Goal: Transaction & Acquisition: Obtain resource

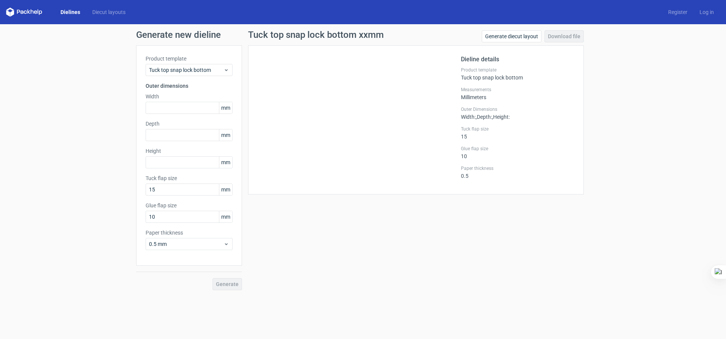
click at [73, 16] on div "Dielines Diecut layouts" at bounding box center [69, 12] width 126 height 9
click at [74, 15] on link "Dielines" at bounding box center [70, 12] width 32 height 8
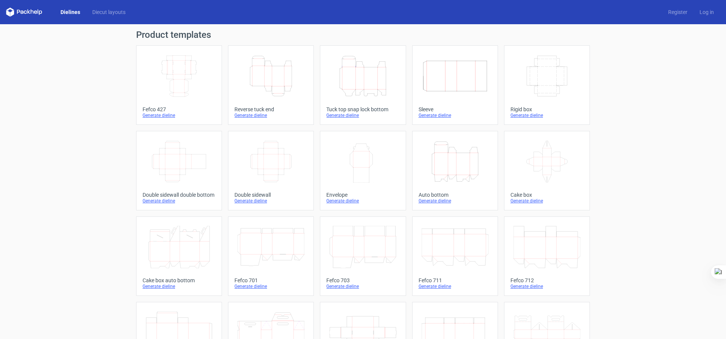
scroll to position [38, 0]
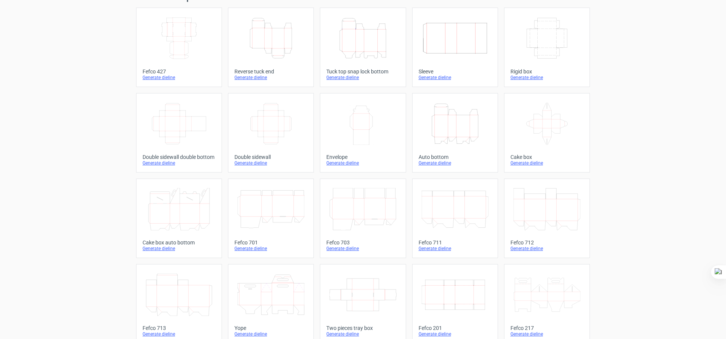
click at [425, 119] on icon "Height Depth Width" at bounding box center [455, 123] width 67 height 42
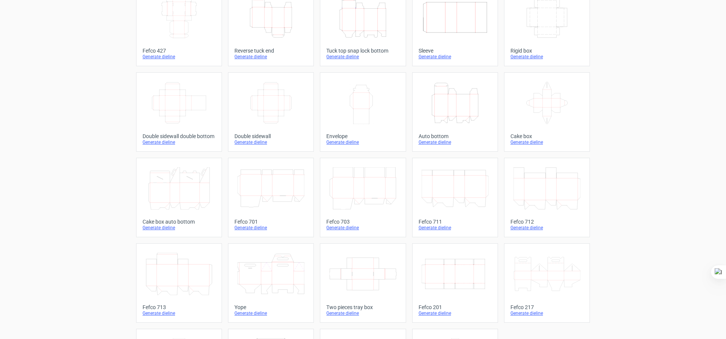
scroll to position [58, 0]
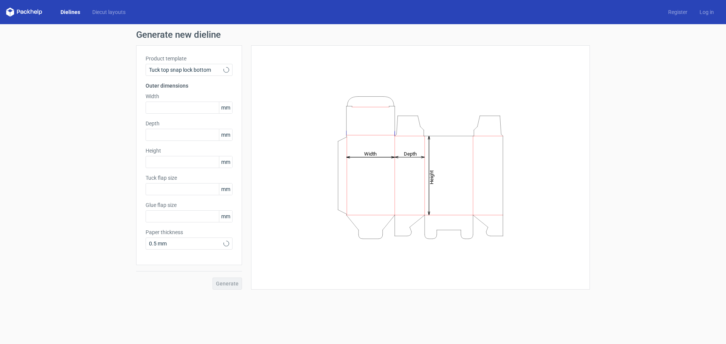
type input "15"
type input "10"
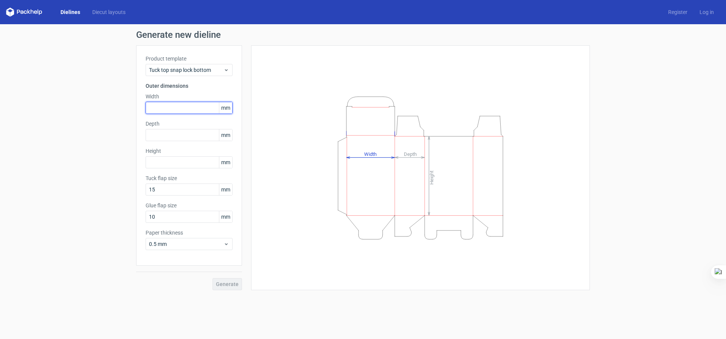
click at [175, 105] on input "text" at bounding box center [189, 108] width 87 height 12
type input "219"
click at [185, 141] on input "text" at bounding box center [189, 135] width 87 height 12
type input "118"
click at [185, 163] on input "text" at bounding box center [189, 162] width 87 height 12
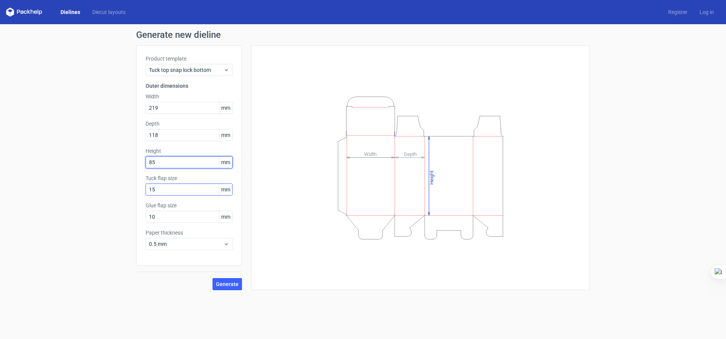
type input "85"
click at [160, 189] on input "15" at bounding box center [189, 189] width 87 height 12
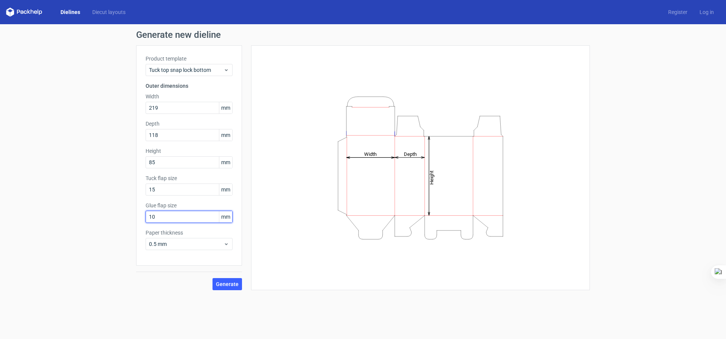
click at [155, 214] on input "10" at bounding box center [189, 217] width 87 height 12
click at [182, 239] on div "0.5 mm" at bounding box center [189, 244] width 87 height 12
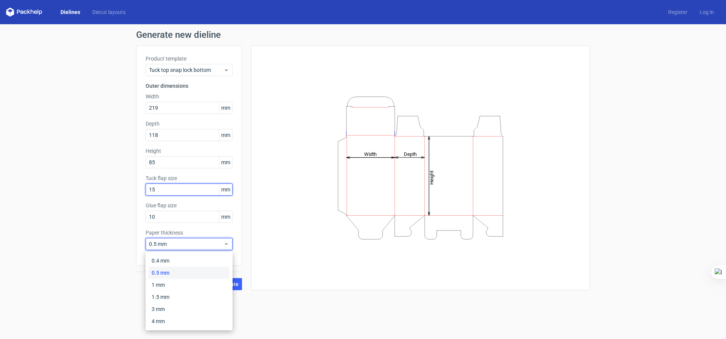
click at [169, 188] on input "15" at bounding box center [189, 189] width 87 height 12
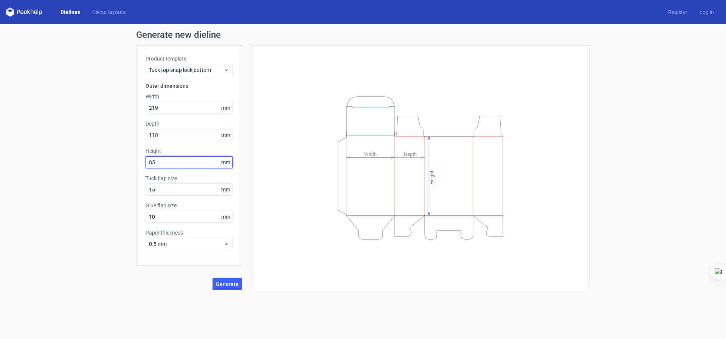
click at [173, 162] on input "85" at bounding box center [189, 162] width 87 height 12
click at [174, 191] on input "15" at bounding box center [189, 189] width 87 height 12
click at [186, 165] on input "85" at bounding box center [189, 162] width 87 height 12
click at [227, 281] on span "Generate" at bounding box center [227, 283] width 23 height 5
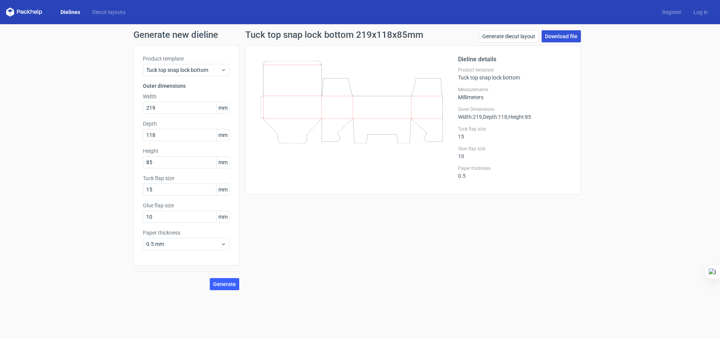
click at [579, 37] on link "Download file" at bounding box center [561, 36] width 39 height 12
